Goal: Navigation & Orientation: Find specific page/section

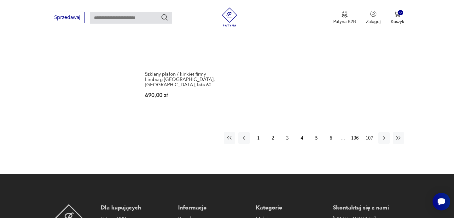
scroll to position [962, 0]
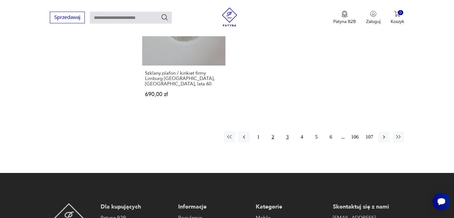
click at [287, 132] on button "3" at bounding box center [287, 137] width 11 height 11
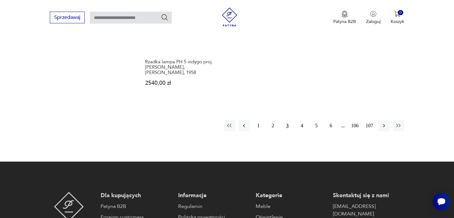
scroll to position [974, 0]
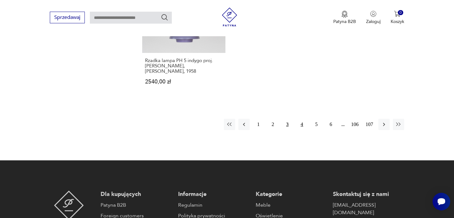
click at [301, 119] on button "4" at bounding box center [301, 124] width 11 height 11
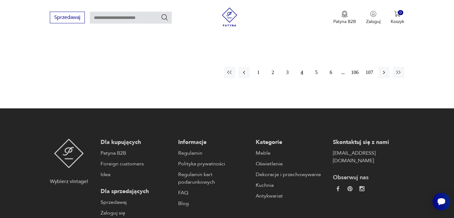
scroll to position [1028, 0]
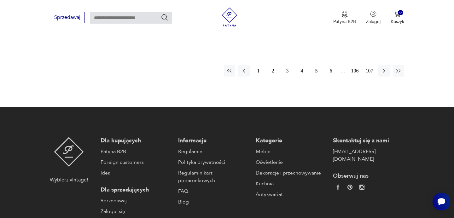
click at [315, 66] on button "5" at bounding box center [316, 70] width 11 height 11
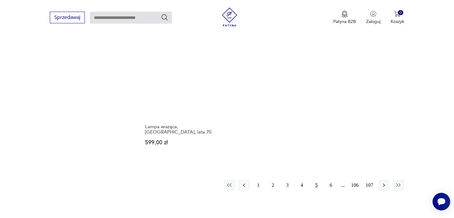
scroll to position [959, 0]
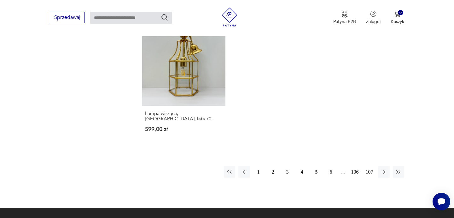
click at [328, 167] on button "6" at bounding box center [330, 172] width 11 height 11
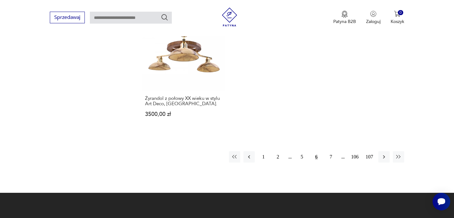
scroll to position [937, 0]
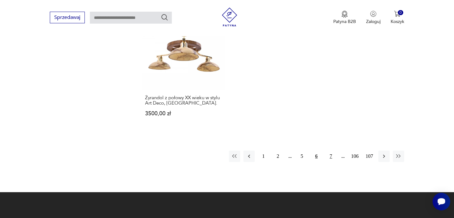
click at [330, 151] on button "7" at bounding box center [330, 156] width 11 height 11
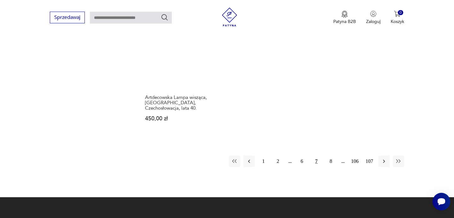
scroll to position [933, 0]
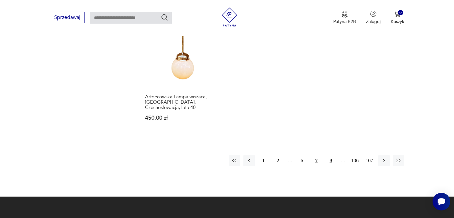
click at [331, 155] on button "8" at bounding box center [330, 160] width 11 height 11
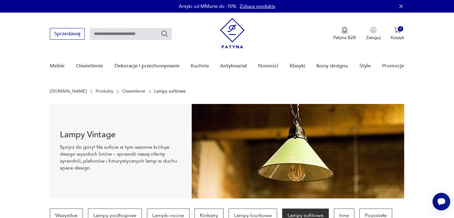
scroll to position [933, 0]
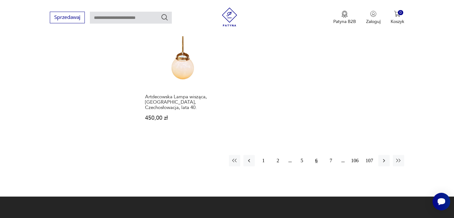
scroll to position [937, 0]
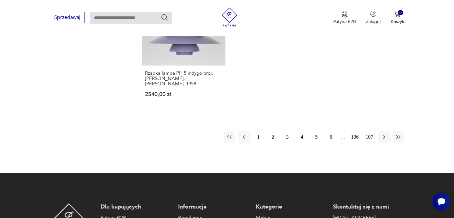
scroll to position [962, 0]
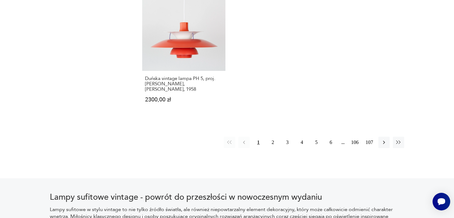
scroll to position [44, 0]
